Goal: Information Seeking & Learning: Compare options

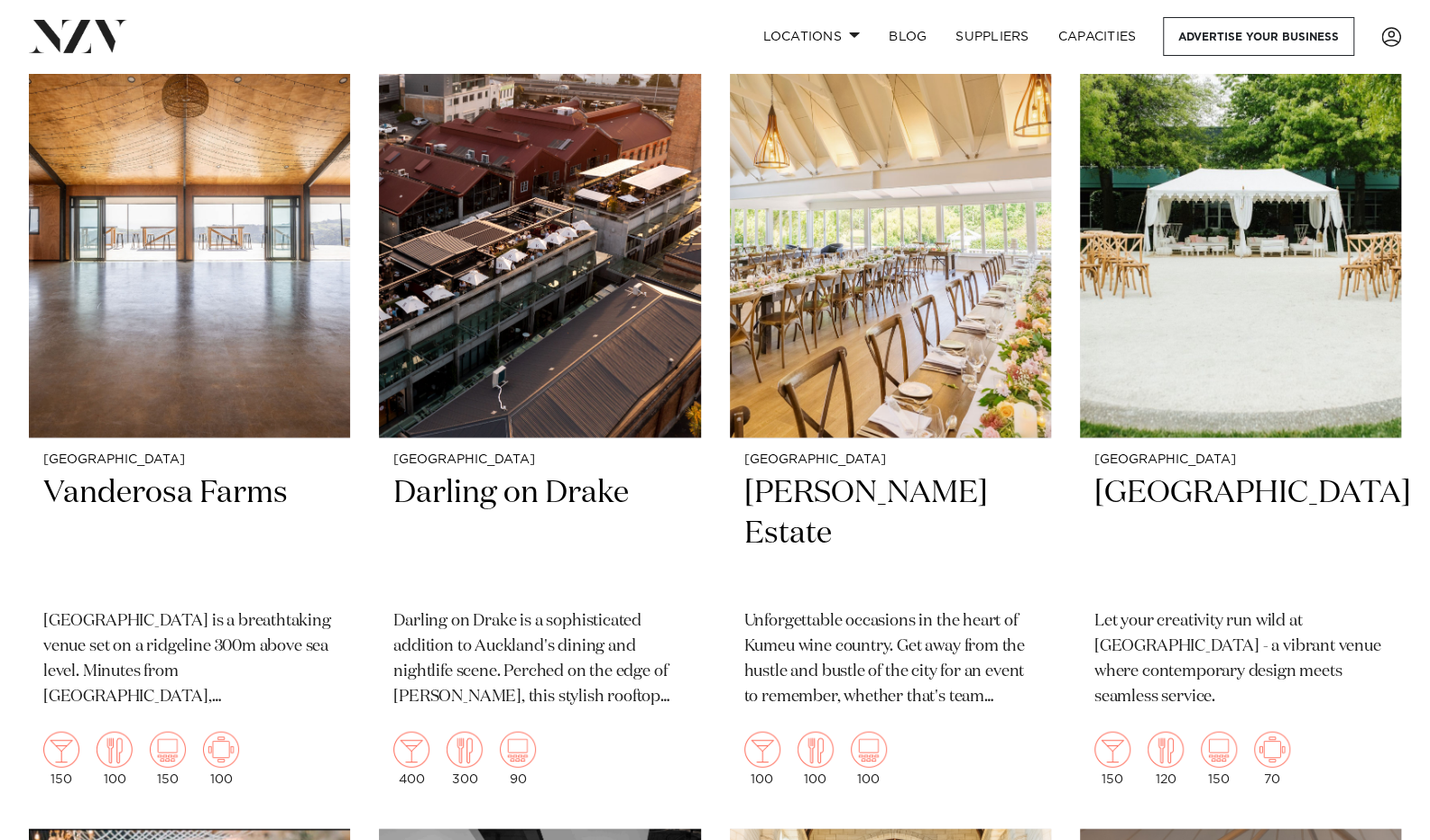
scroll to position [2130, 0]
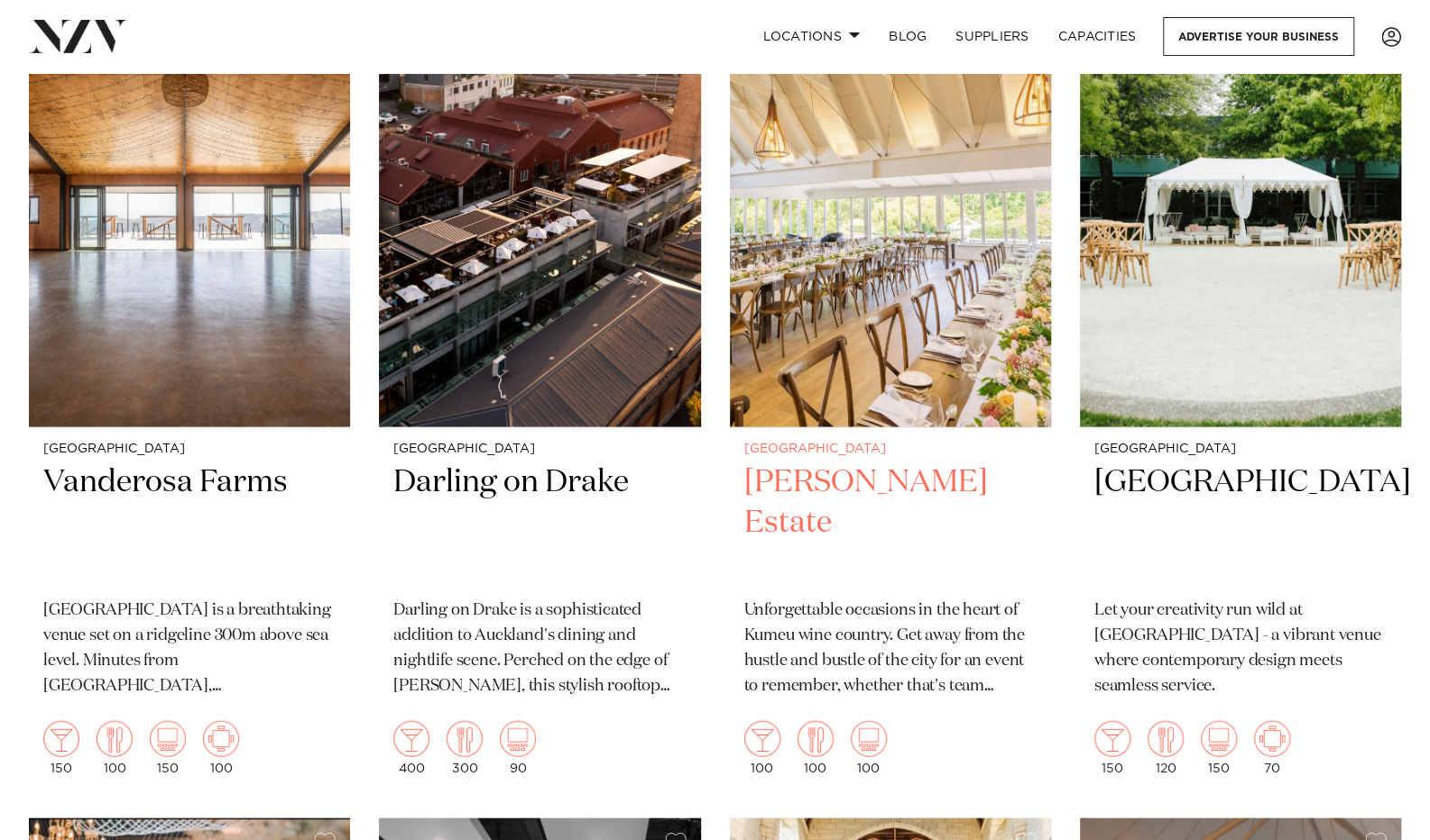
click at [846, 496] on h2 "[PERSON_NAME] Estate" at bounding box center [890, 522] width 292 height 122
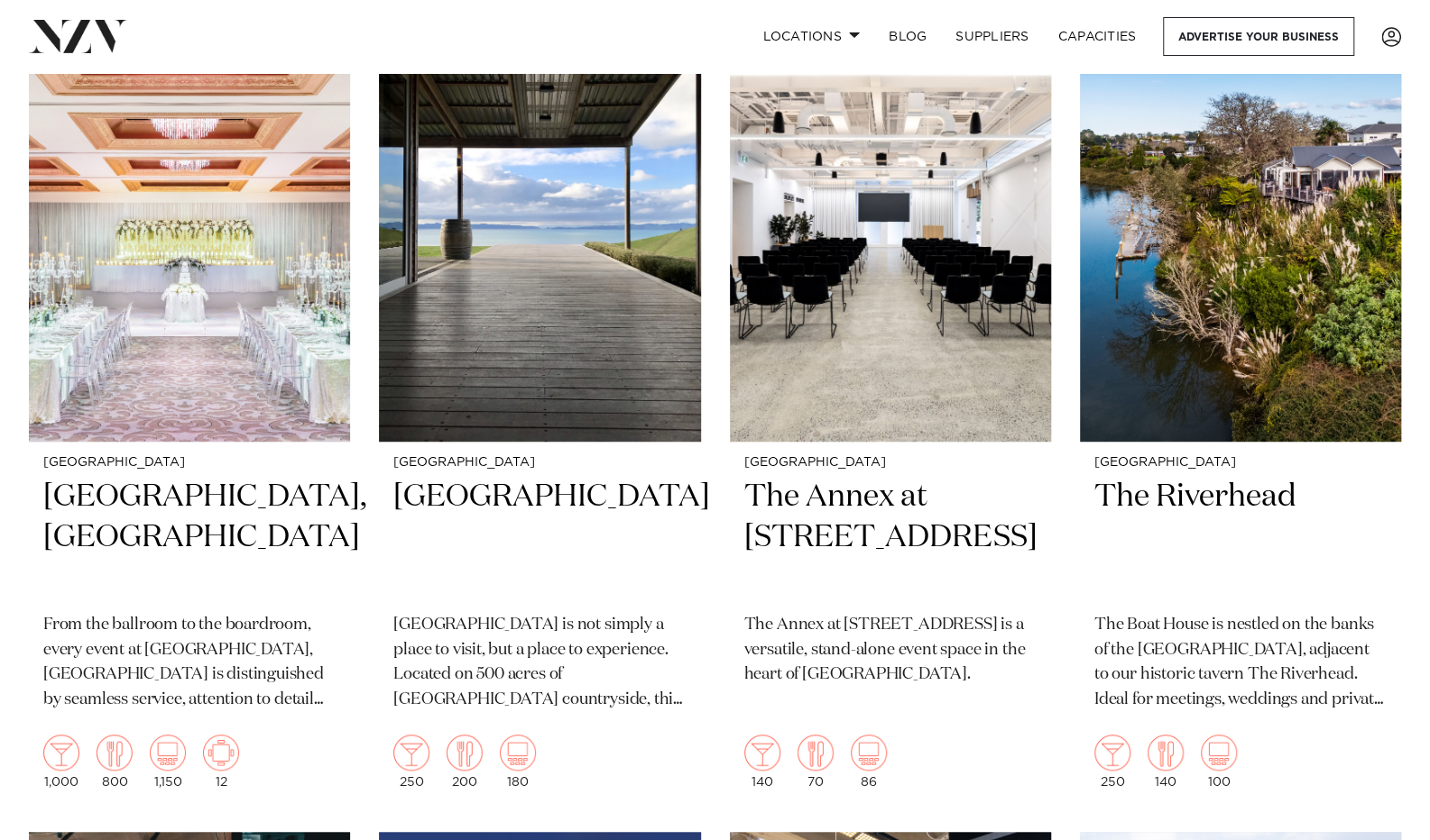
scroll to position [471, 0]
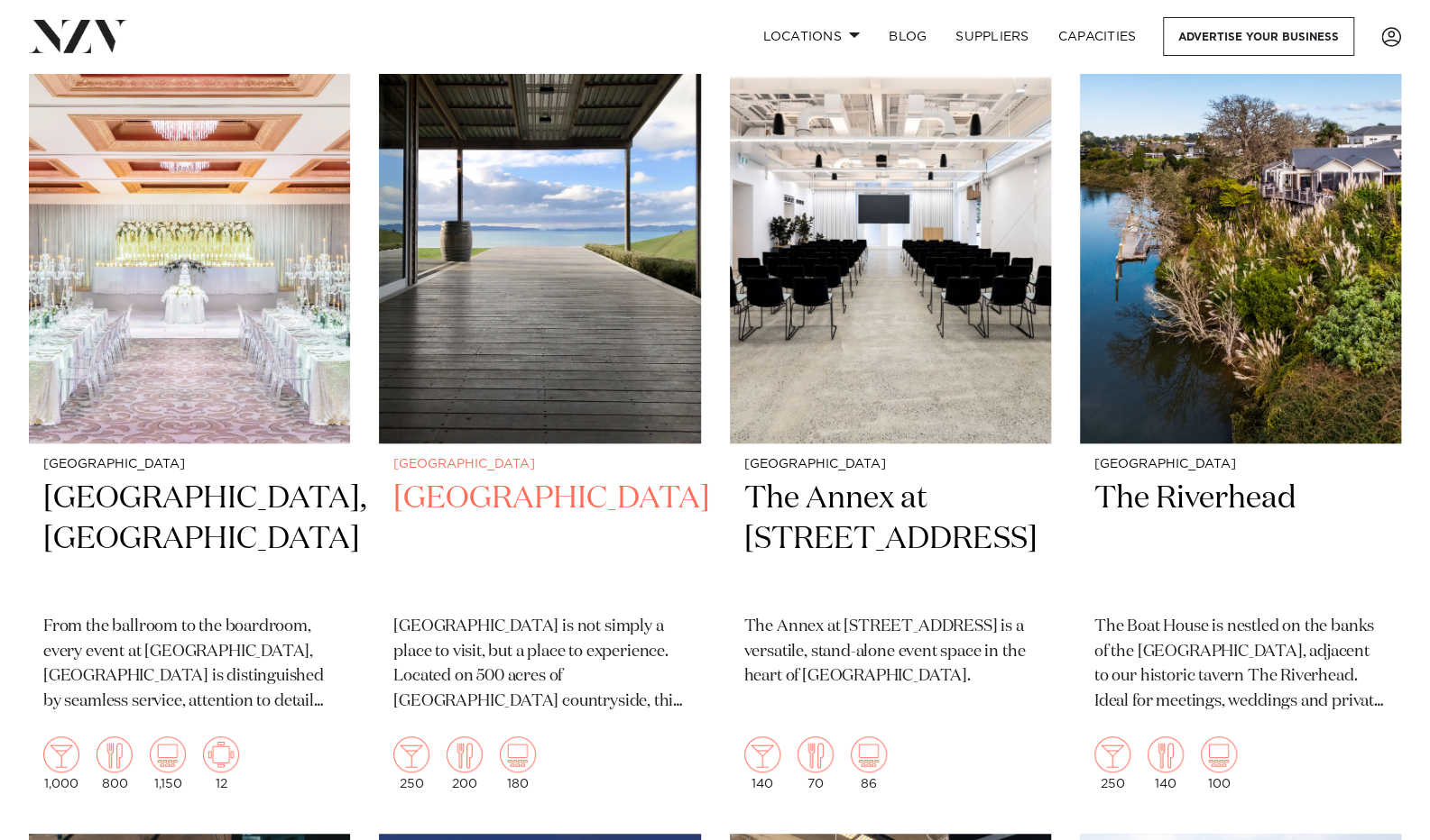
click at [480, 511] on h2 "[GEOGRAPHIC_DATA]" at bounding box center [540, 539] width 292 height 122
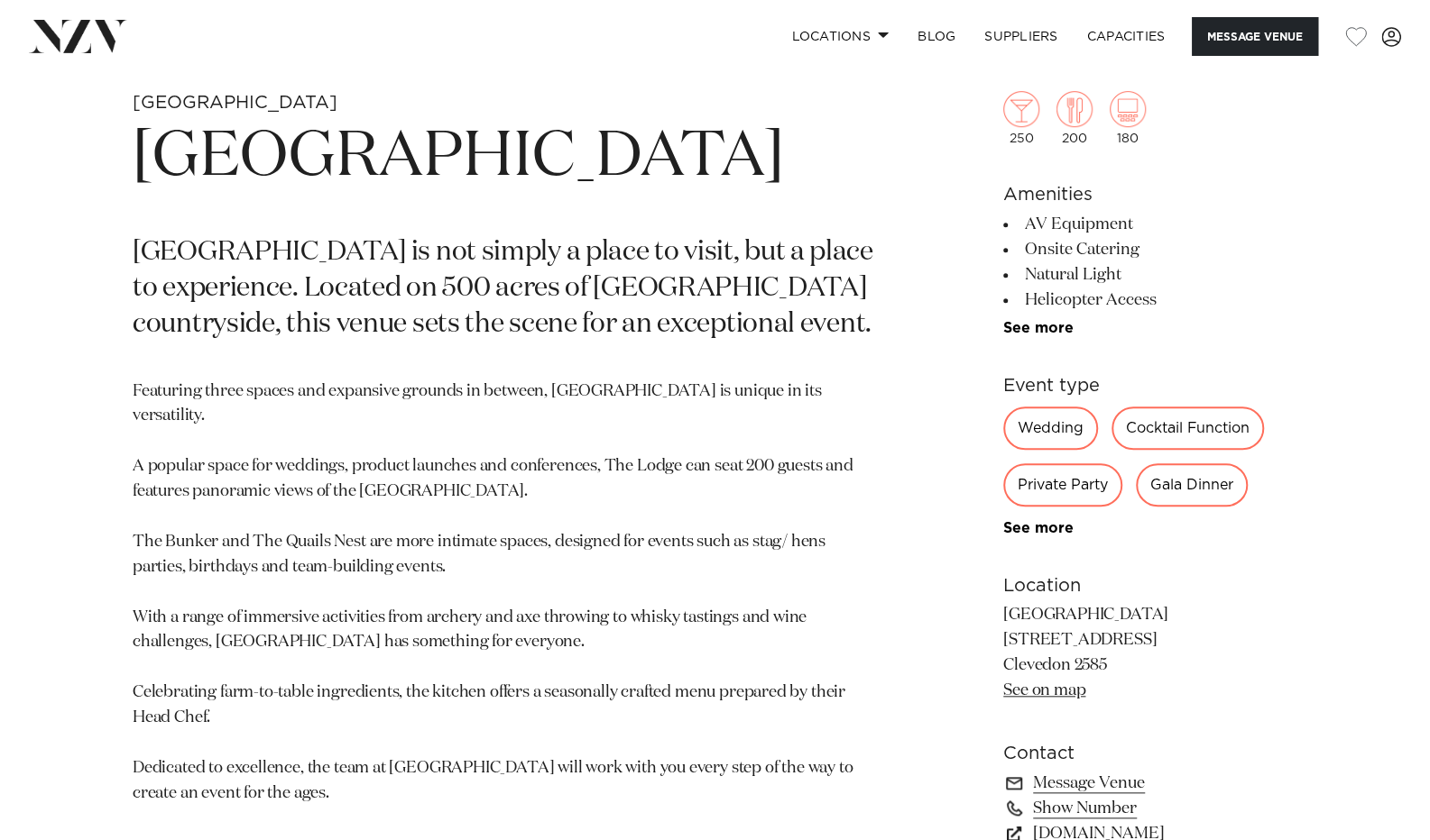
scroll to position [725, 0]
click at [1061, 488] on div "Private Party" at bounding box center [1062, 484] width 119 height 44
click at [1317, 767] on div "Auckland Kauri Bay Kauri Bay is not simply a place to visit, but a place to exp…" at bounding box center [715, 573] width 1401 height 965
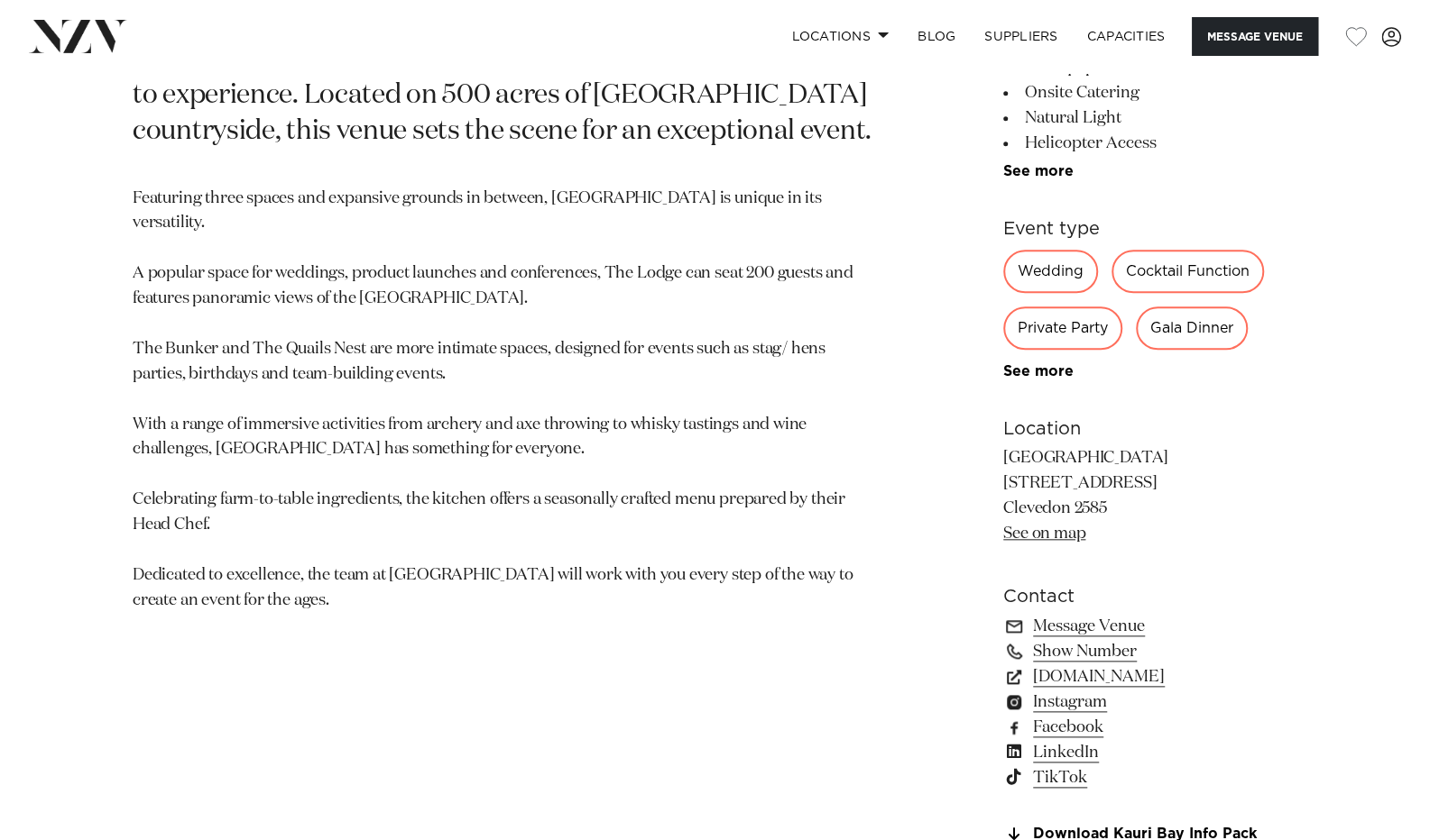
scroll to position [922, 0]
